Goal: Task Accomplishment & Management: Manage account settings

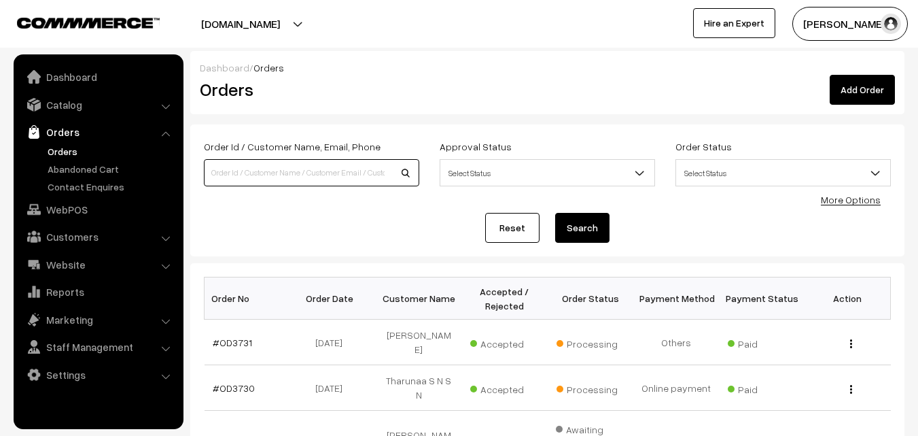
click at [243, 168] on input at bounding box center [311, 172] width 215 height 27
click at [289, 160] on input "sindhu" at bounding box center [311, 172] width 215 height 27
type input "sindhu"
click at [67, 152] on link "Orders" at bounding box center [111, 151] width 135 height 14
